Goal: Task Accomplishment & Management: Manage account settings

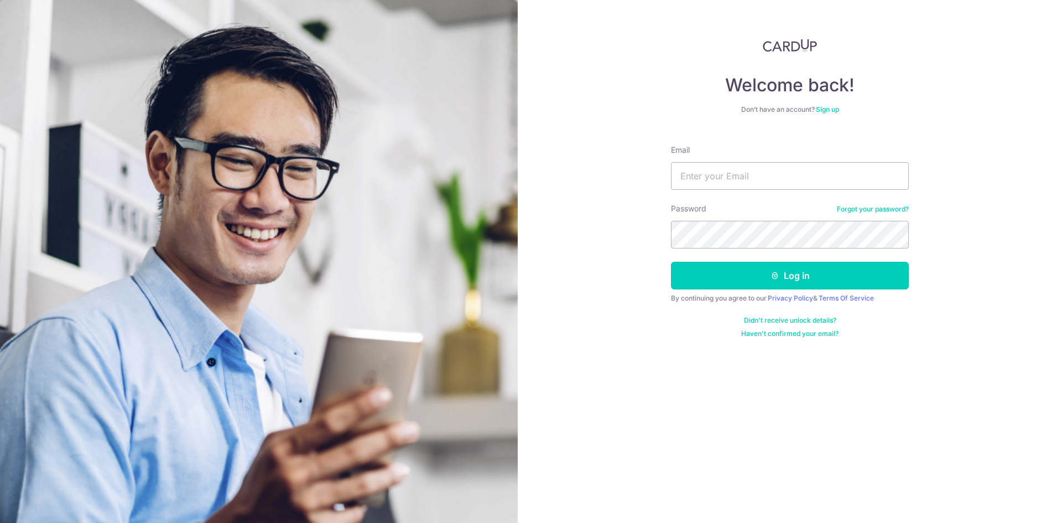
click at [747, 136] on div "Welcome back! Don’t have an account? Sign up Email Password Forgot your passwor…" at bounding box center [790, 188] width 238 height 299
click at [743, 181] on input "Email" at bounding box center [790, 176] width 238 height 28
type input "[PERSON_NAME][EMAIL_ADDRESS][DOMAIN_NAME]"
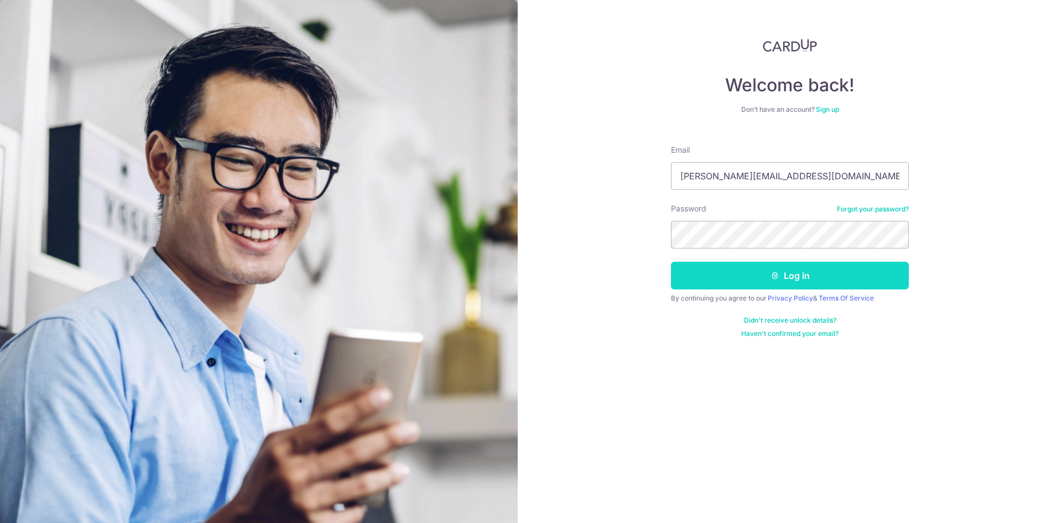
click at [787, 271] on button "Log in" at bounding box center [790, 276] width 238 height 28
